Goal: Transaction & Acquisition: Book appointment/travel/reservation

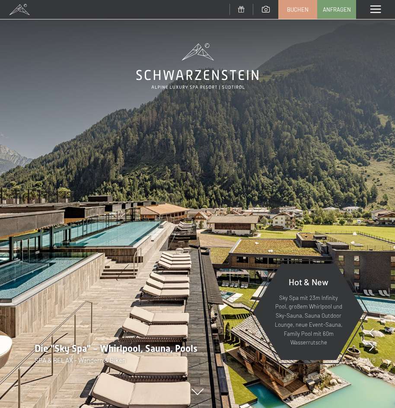
click at [328, 38] on img at bounding box center [197, 204] width 395 height 408
click at [294, 7] on span "Buchen" at bounding box center [298, 8] width 22 height 8
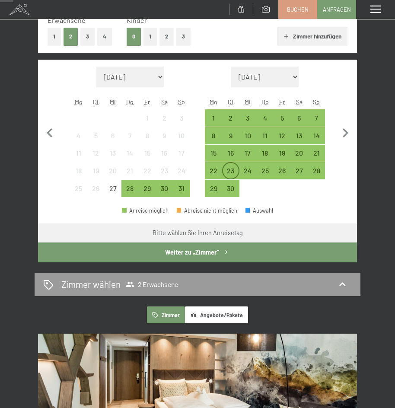
scroll to position [130, 0]
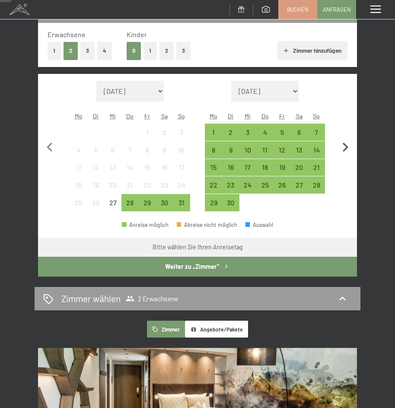
click at [342, 141] on icon "button" at bounding box center [345, 147] width 18 height 18
select select "[DATE]"
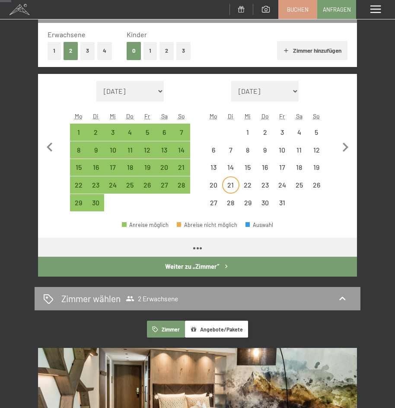
select select "[DATE]"
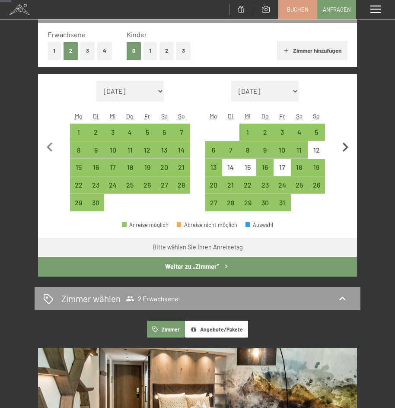
click at [344, 147] on icon "button" at bounding box center [345, 147] width 18 height 18
select select "[DATE]"
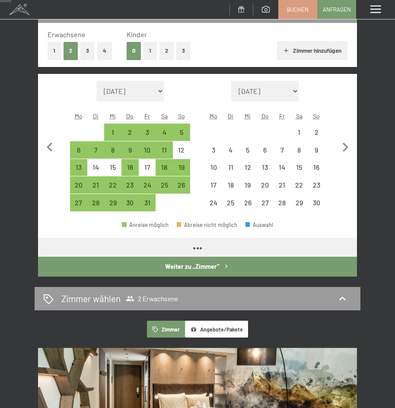
select select "[DATE]"
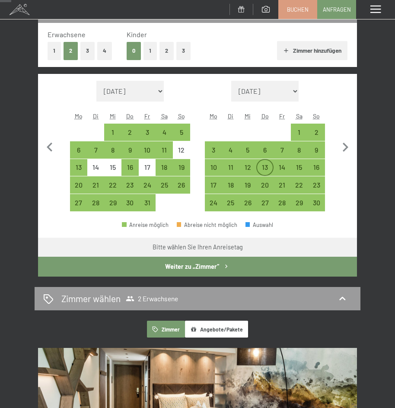
click at [260, 169] on div "13" at bounding box center [265, 172] width 16 height 16
select select "[DATE]"
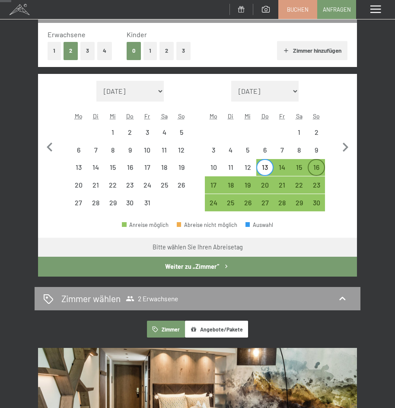
click at [318, 171] on div "16" at bounding box center [317, 172] width 16 height 16
select select "[DATE]"
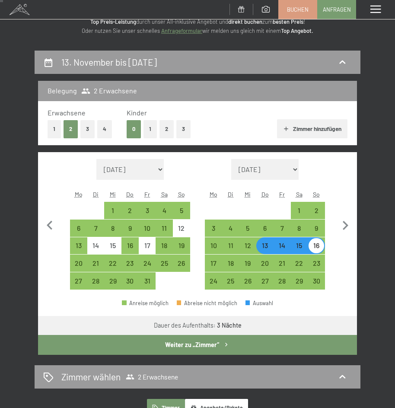
scroll to position [43, 0]
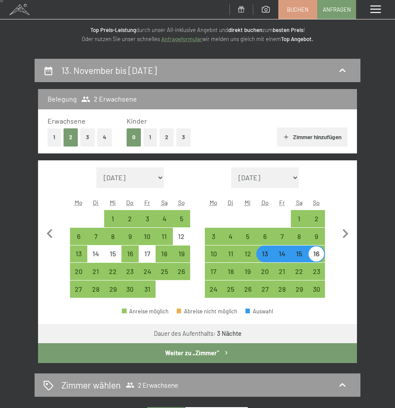
click at [154, 141] on button "1" at bounding box center [150, 137] width 13 height 18
select select "[DATE]"
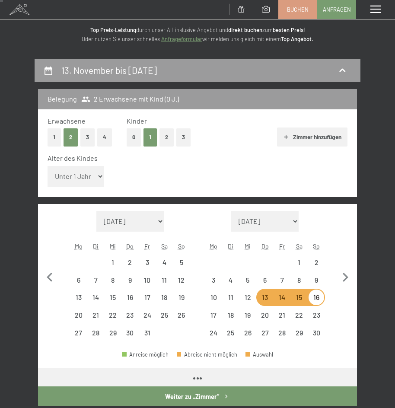
click at [169, 140] on button "2" at bounding box center [167, 137] width 14 height 18
select select "[DATE]"
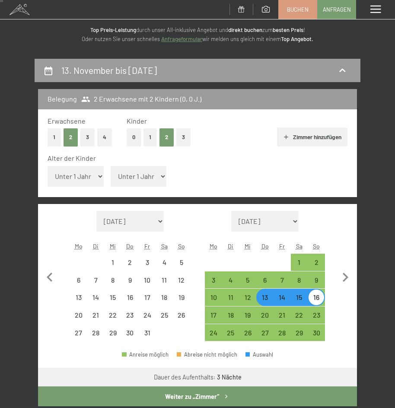
select select "[DATE]"
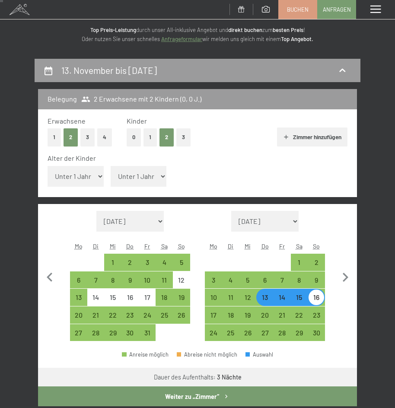
click at [90, 179] on select "Unter 1 Jahr 1 Jahr 2 Jahre 3 Jahre 4 Jahre 5 Jahre 6 Jahre 7 Jahre 8 Jahre 9 J…" at bounding box center [76, 176] width 56 height 21
select select "3"
click at [48, 166] on select "Unter 1 Jahr 1 Jahr 2 Jahre 3 Jahre 4 Jahre 5 Jahre 6 Jahre 7 Jahre 8 Jahre 9 J…" at bounding box center [76, 176] width 56 height 21
select select "[DATE]"
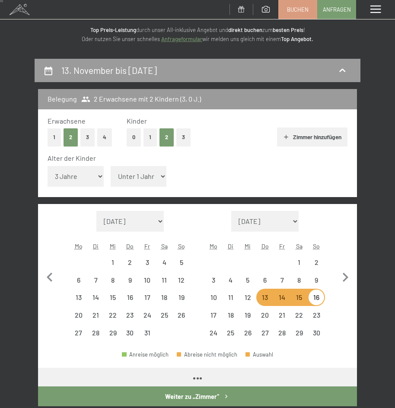
select select "[DATE]"
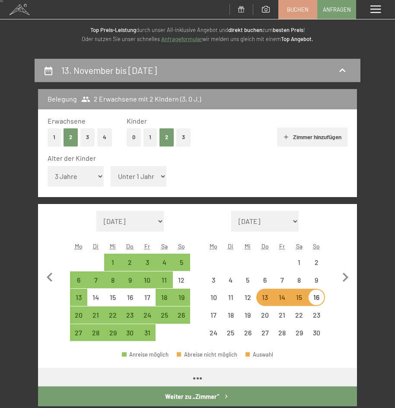
select select "[DATE]"
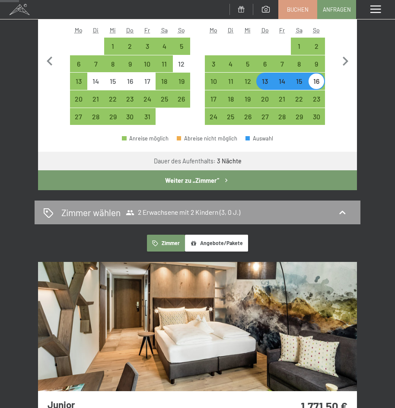
click at [193, 182] on button "Weiter zu „Zimmer“" at bounding box center [197, 180] width 319 height 20
select select "[DATE]"
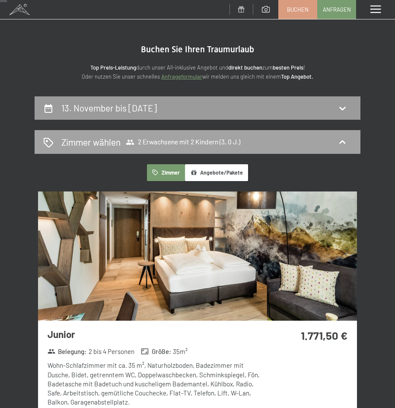
scroll to position [0, 0]
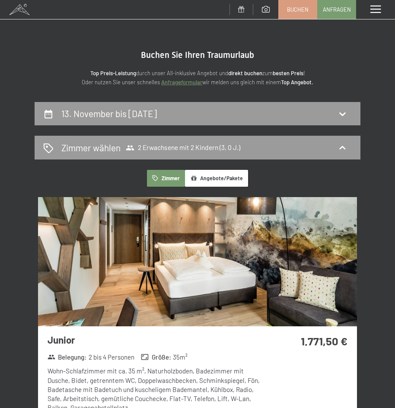
click at [172, 178] on button "Zimmer" at bounding box center [166, 178] width 38 height 17
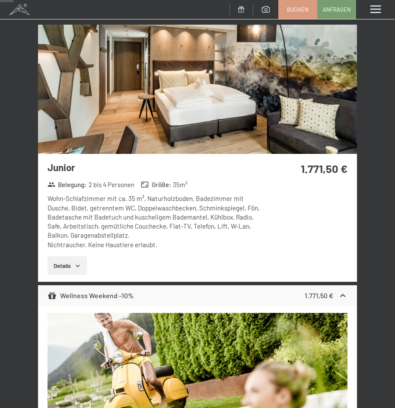
scroll to position [173, 0]
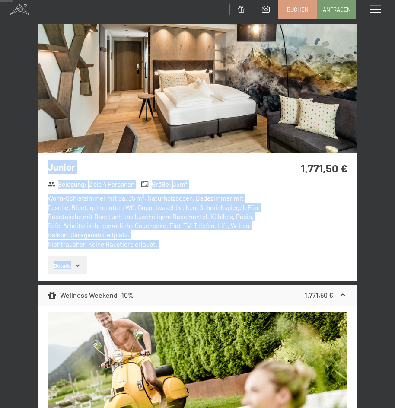
drag, startPoint x: 47, startPoint y: 163, endPoint x: 94, endPoint y: 269, distance: 115.2
click at [94, 269] on div "Junior Belegung : 2 bis 4 Personen Größe : 35 m² Wohn-Schlafzimmer mit ca. 35 m…" at bounding box center [150, 218] width 224 height 128
click at [75, 265] on icon "button" at bounding box center [77, 265] width 7 height 7
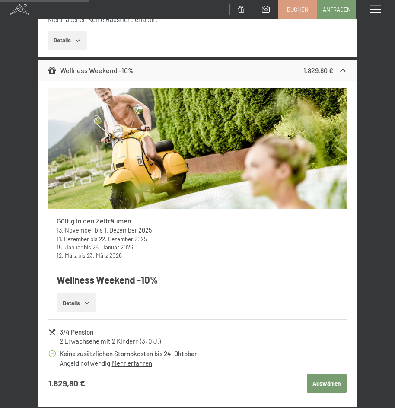
scroll to position [1514, 0]
